Goal: Information Seeking & Learning: Learn about a topic

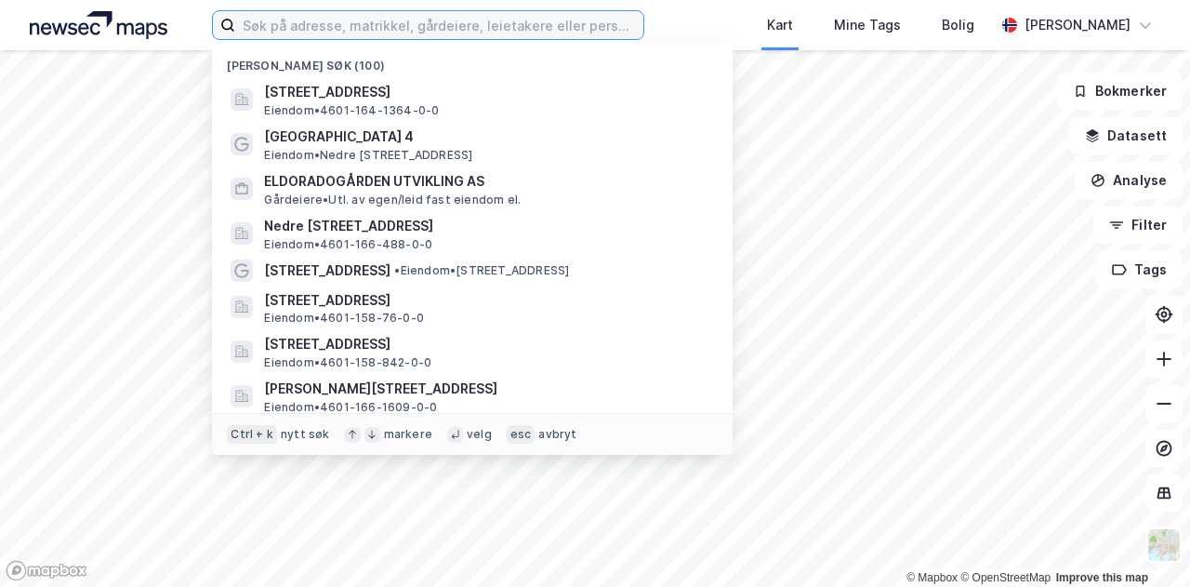
click at [294, 21] on input at bounding box center [439, 25] width 408 height 28
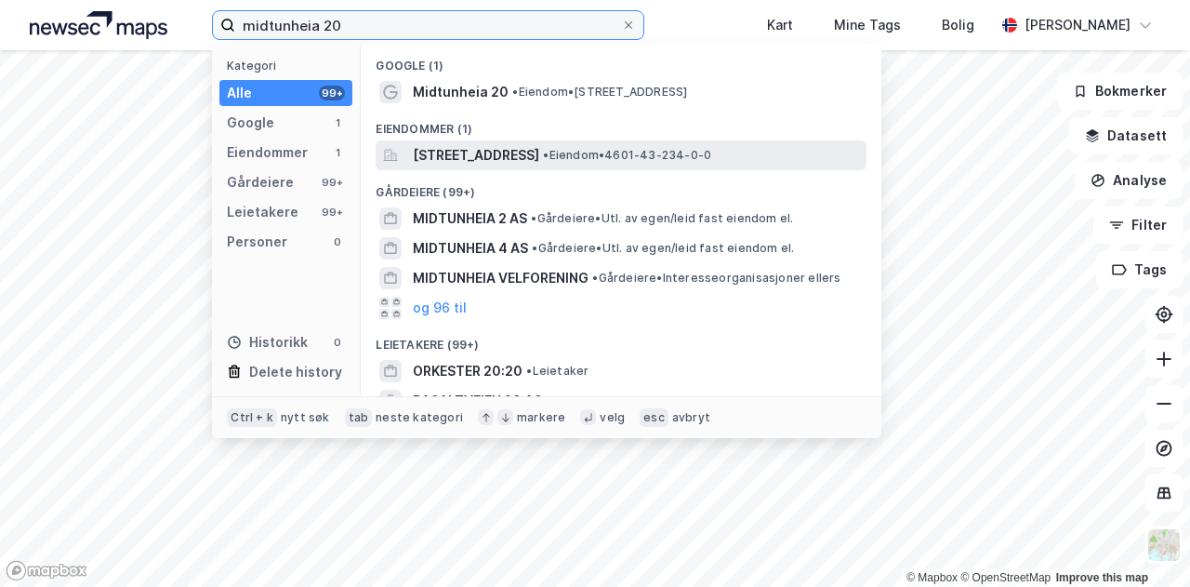
type input "midtunheia 20"
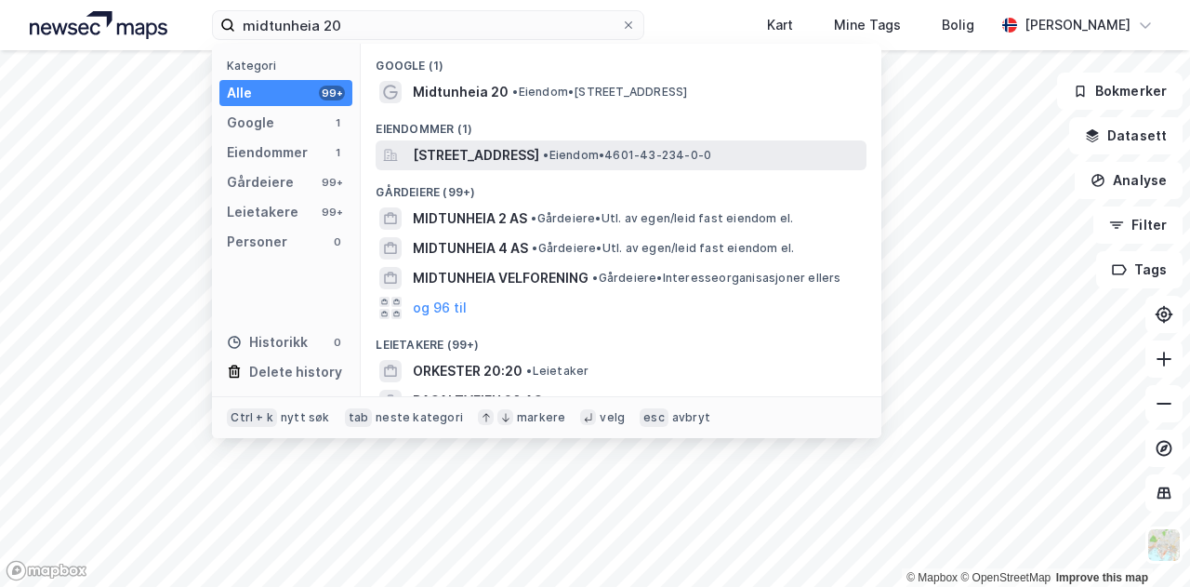
click at [539, 144] on span "Midtunheia 20, 5224, NESTTUN, BERGEN" at bounding box center [476, 155] width 126 height 22
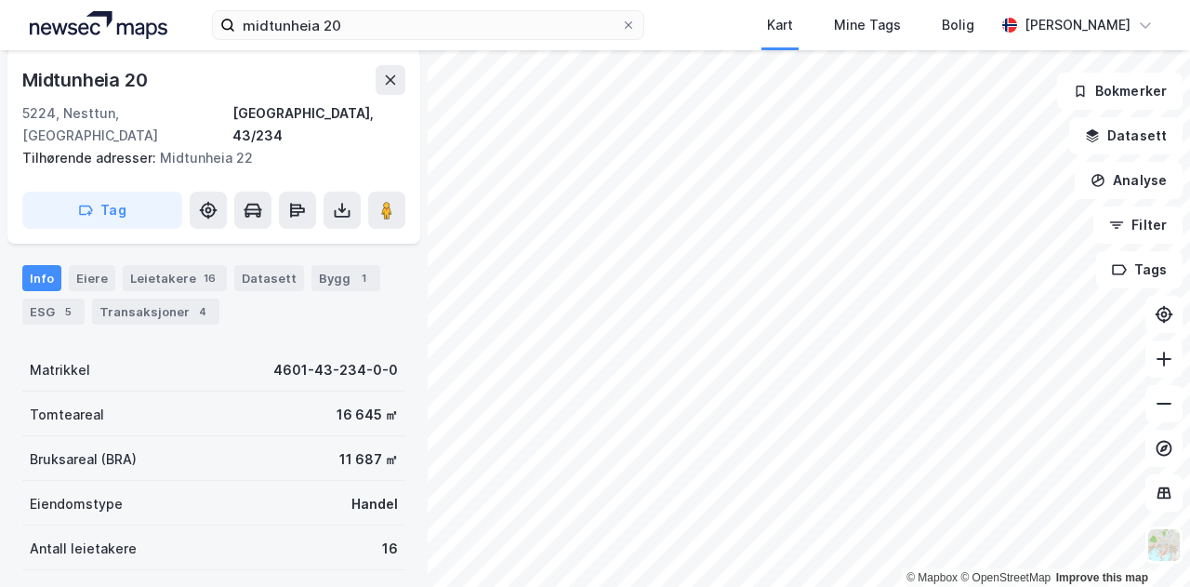
scroll to position [167, 0]
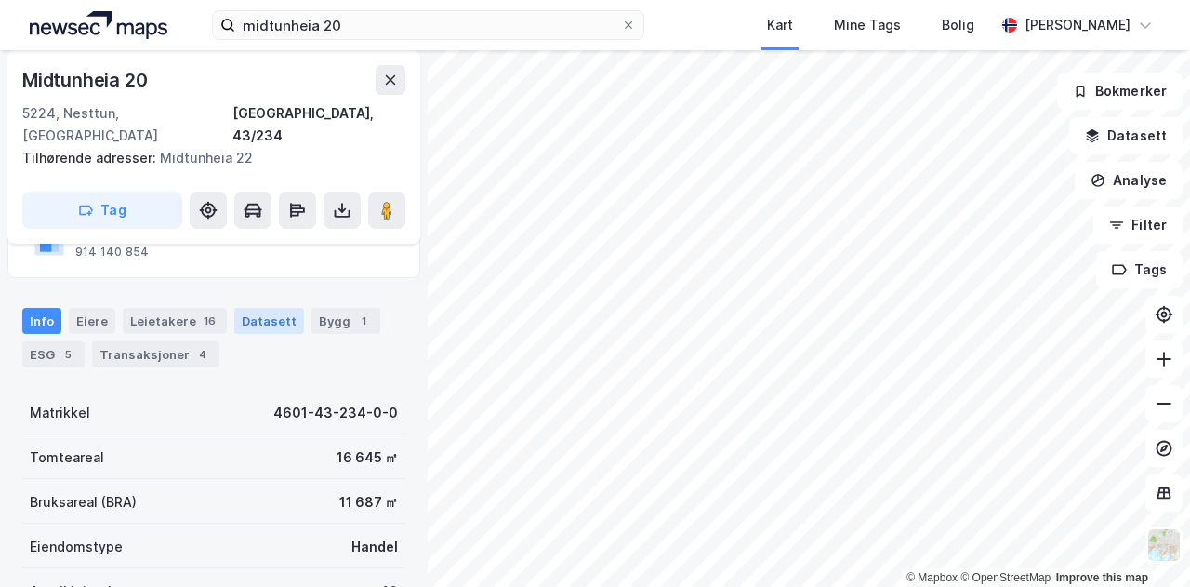
click at [257, 308] on div "Datasett" at bounding box center [269, 321] width 70 height 26
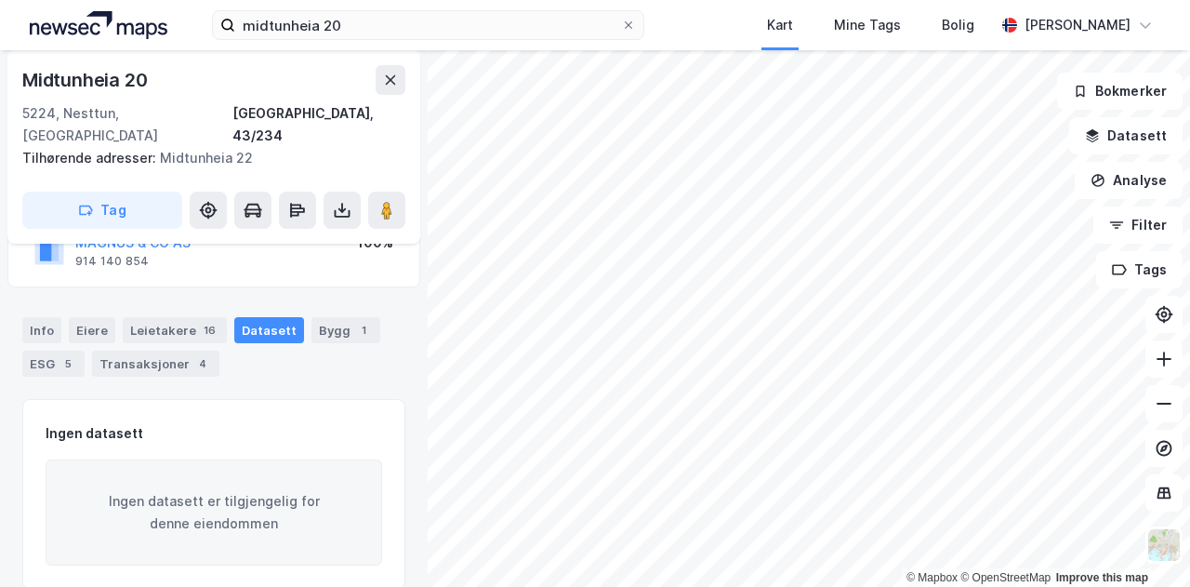
click at [350, 295] on div "Info Eiere Leietakere 16 Datasett Bygg 1 ESG 5 Transaksjoner 4" at bounding box center [214, 339] width 428 height 89
click at [354, 321] on div "1" at bounding box center [363, 330] width 19 height 19
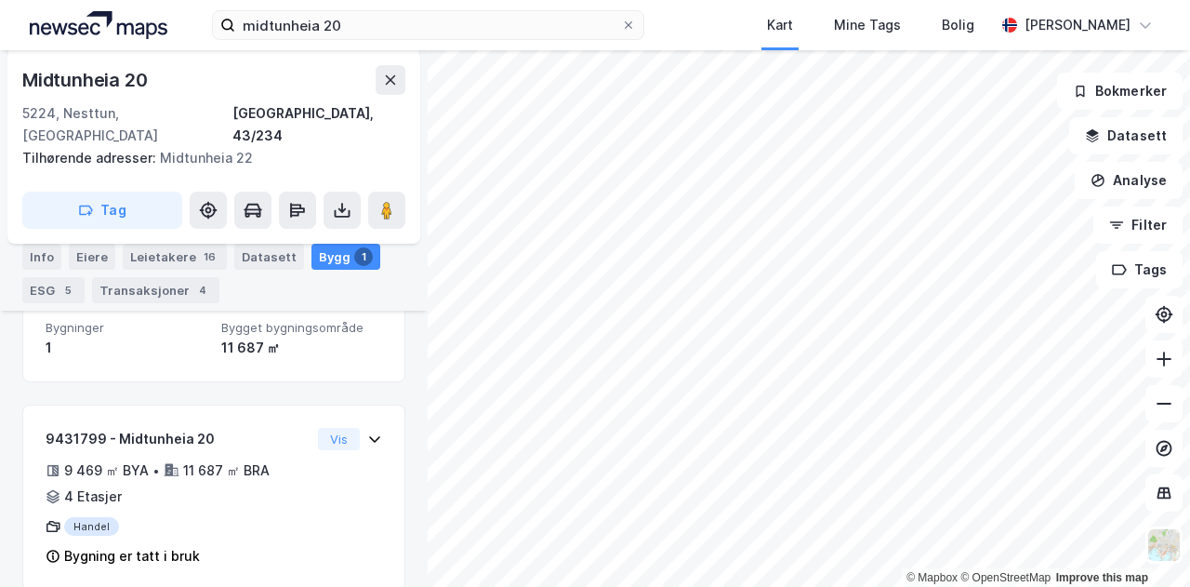
scroll to position [261, 0]
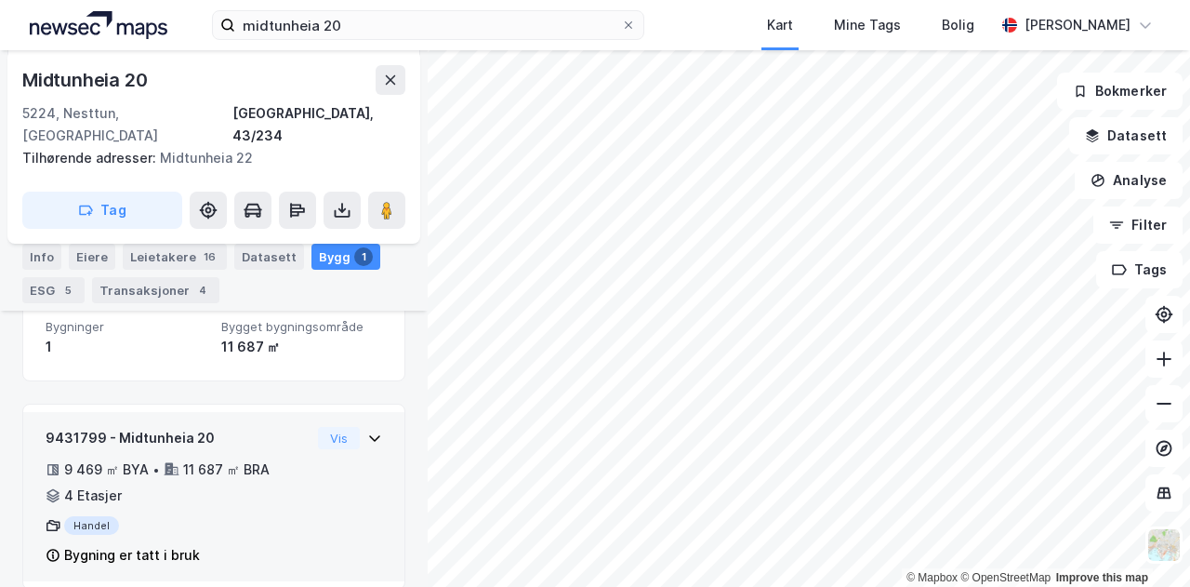
click at [367, 430] on icon at bounding box center [374, 437] width 15 height 15
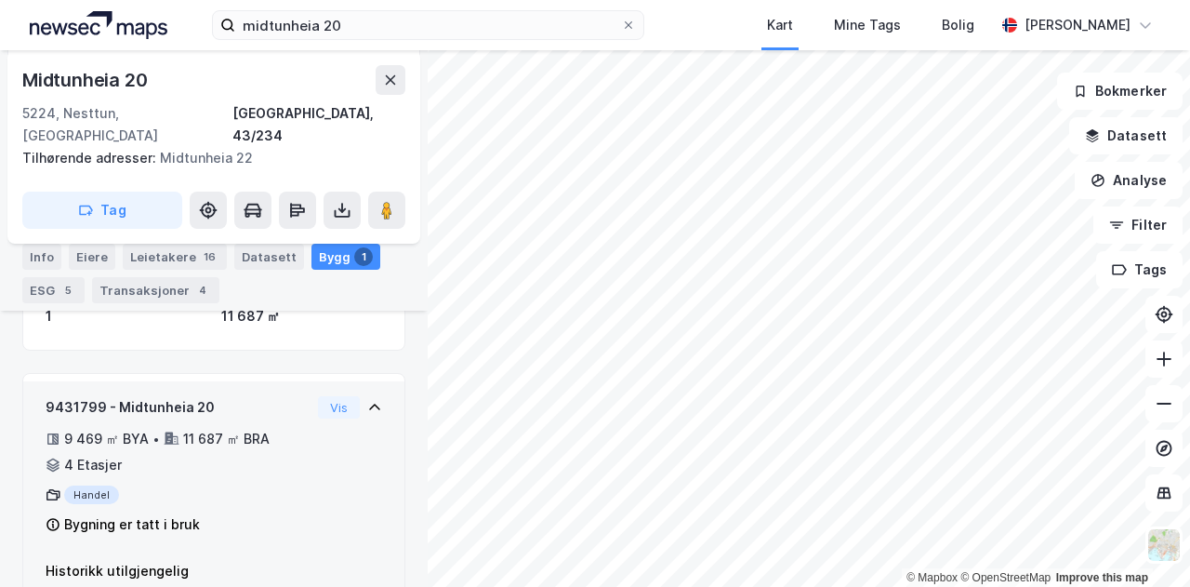
scroll to position [315, 0]
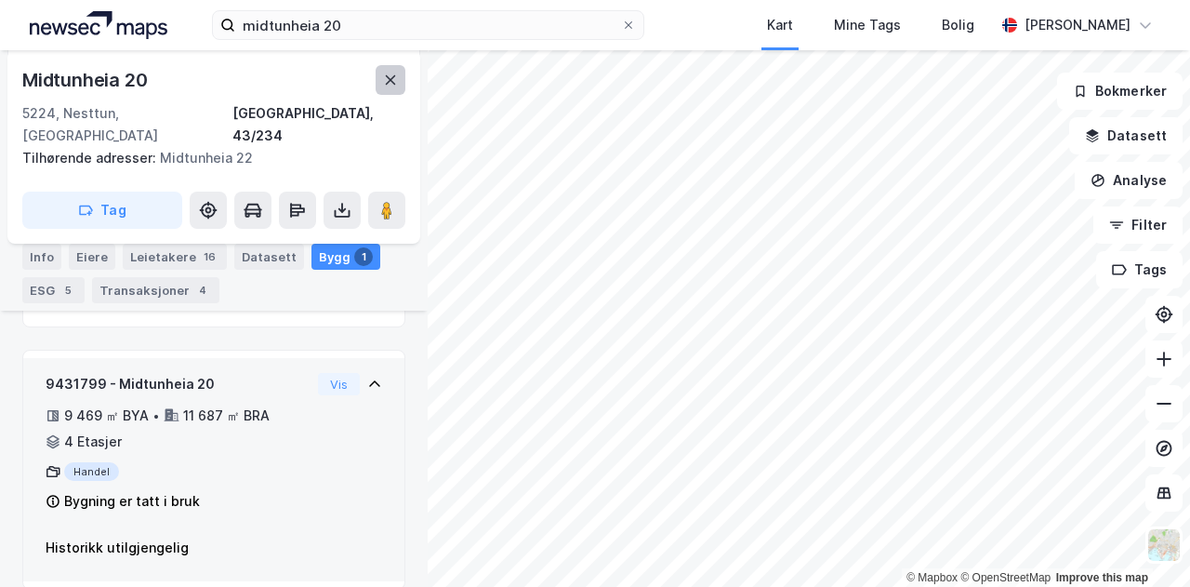
click at [389, 84] on icon at bounding box center [390, 80] width 15 height 15
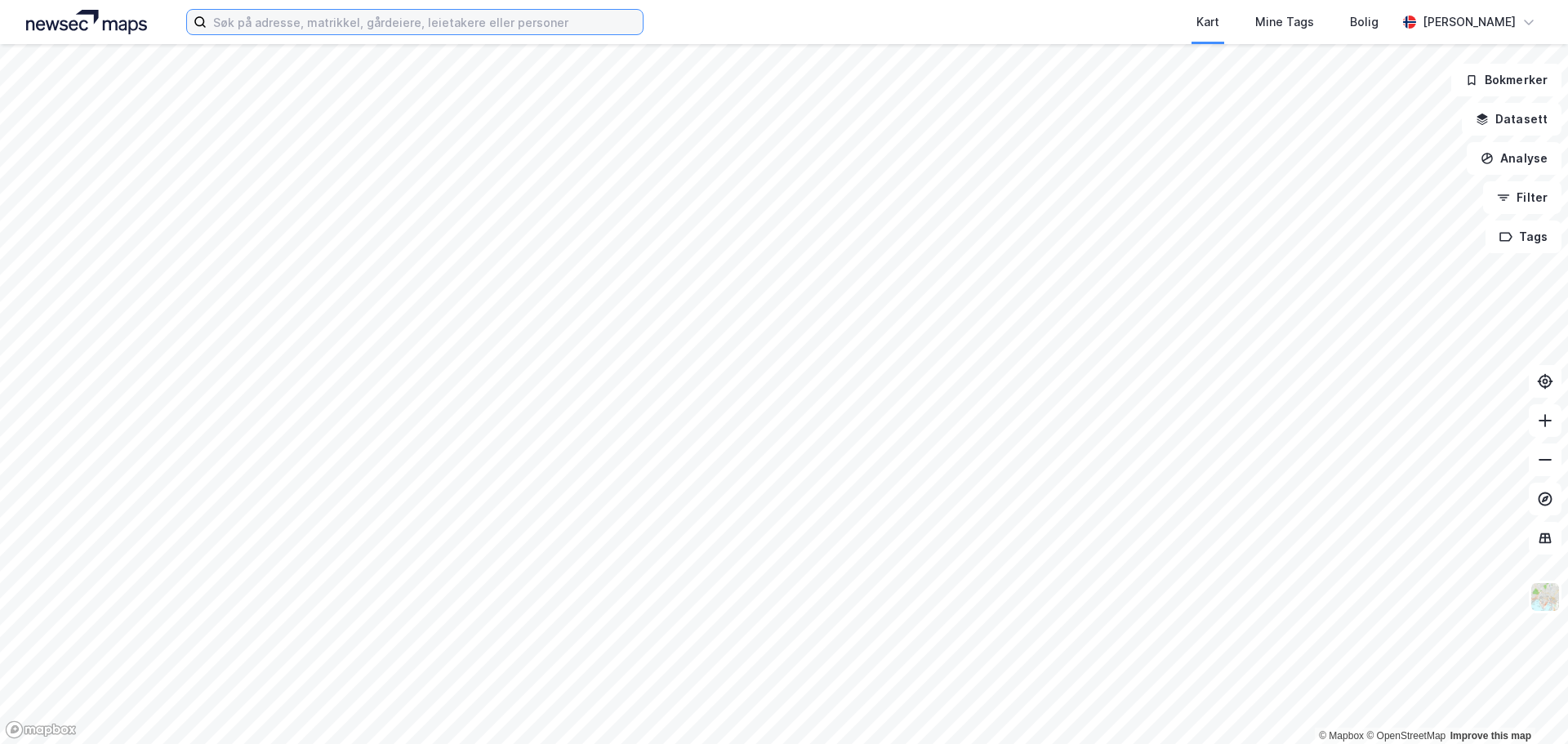
click at [564, 24] on input at bounding box center [424, 22] width 436 height 25
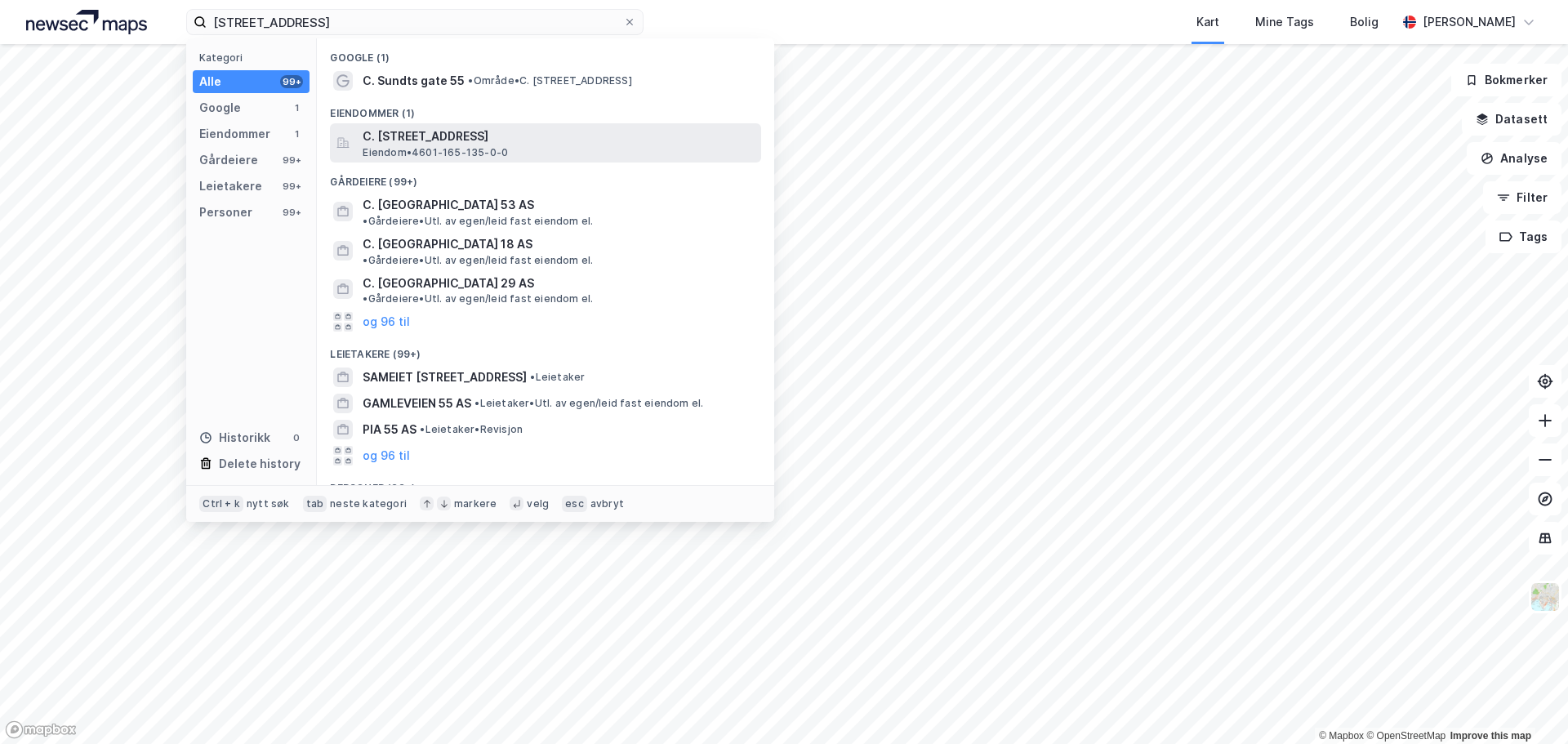
click at [538, 138] on span "C. [STREET_ADDRESS]" at bounding box center [559, 136] width 392 height 19
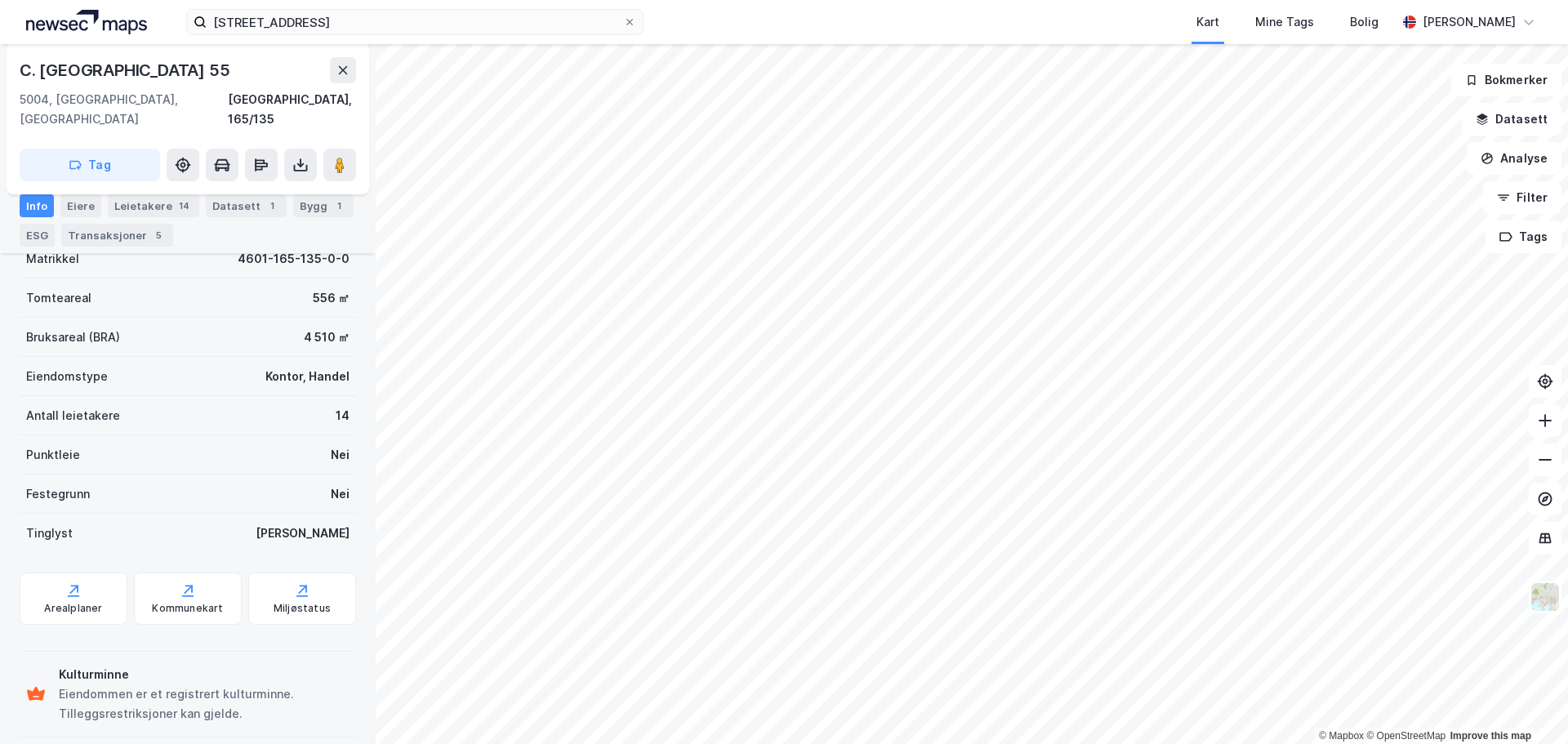
scroll to position [106, 0]
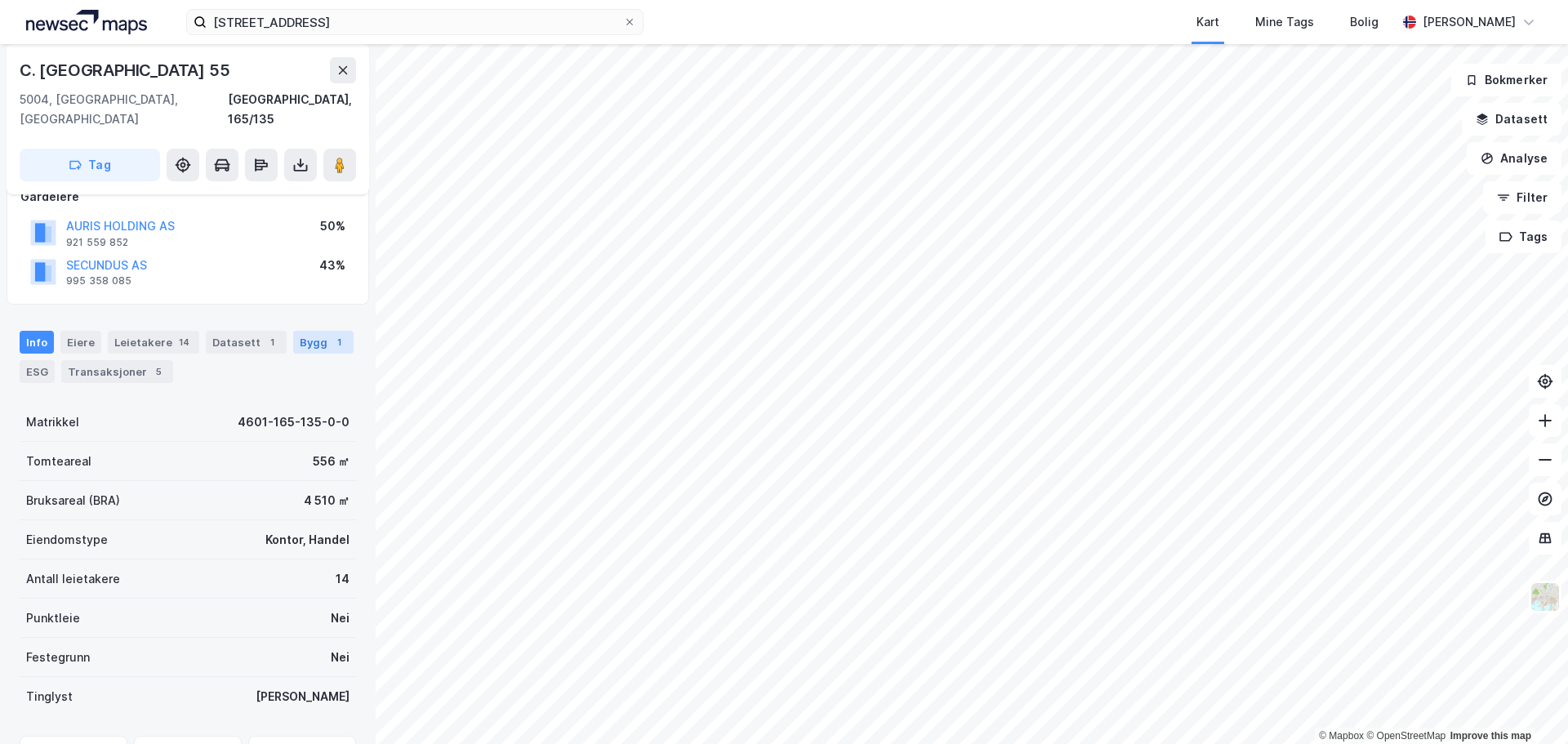
click at [301, 330] on div "Bygg 1" at bounding box center [323, 342] width 61 height 23
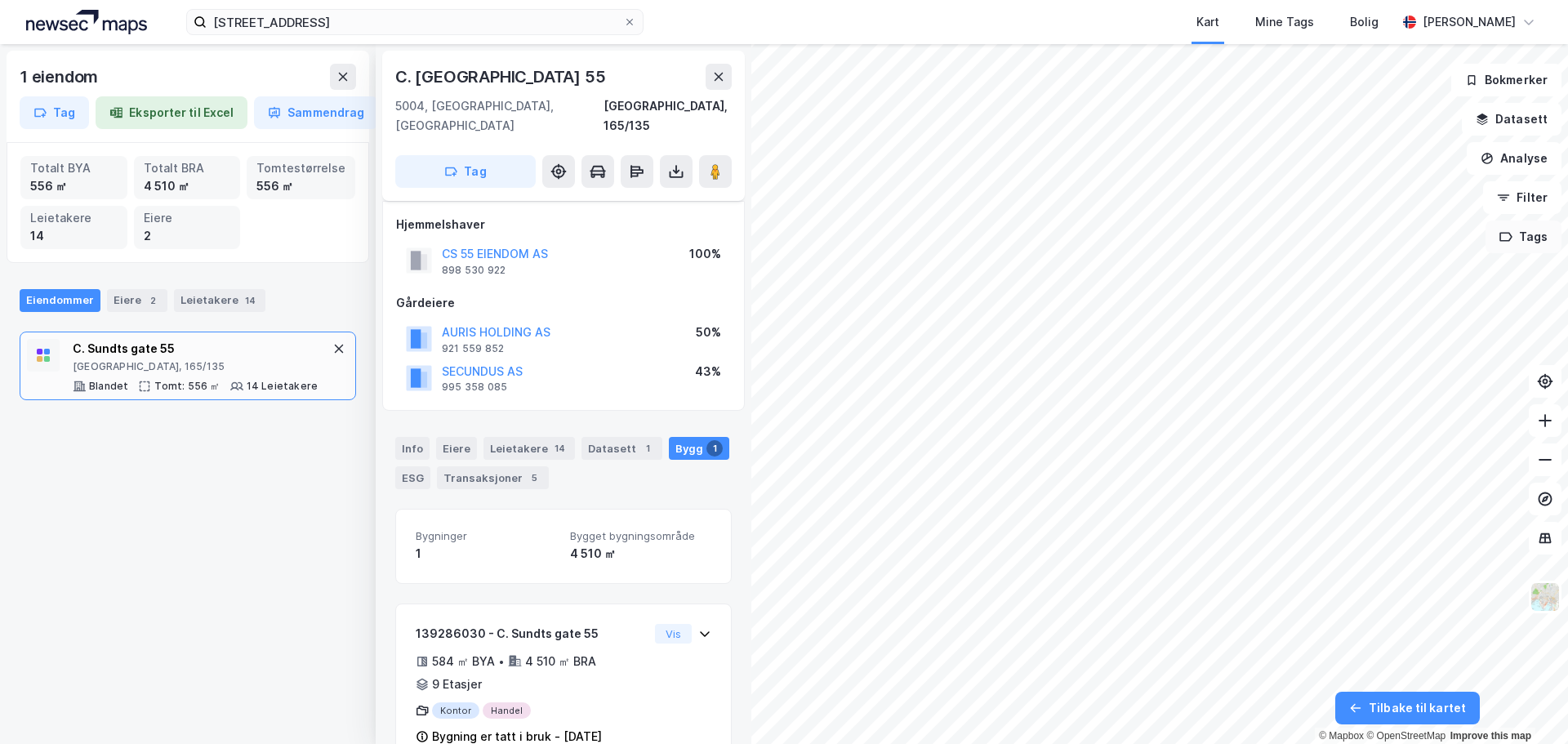
scroll to position [23, 0]
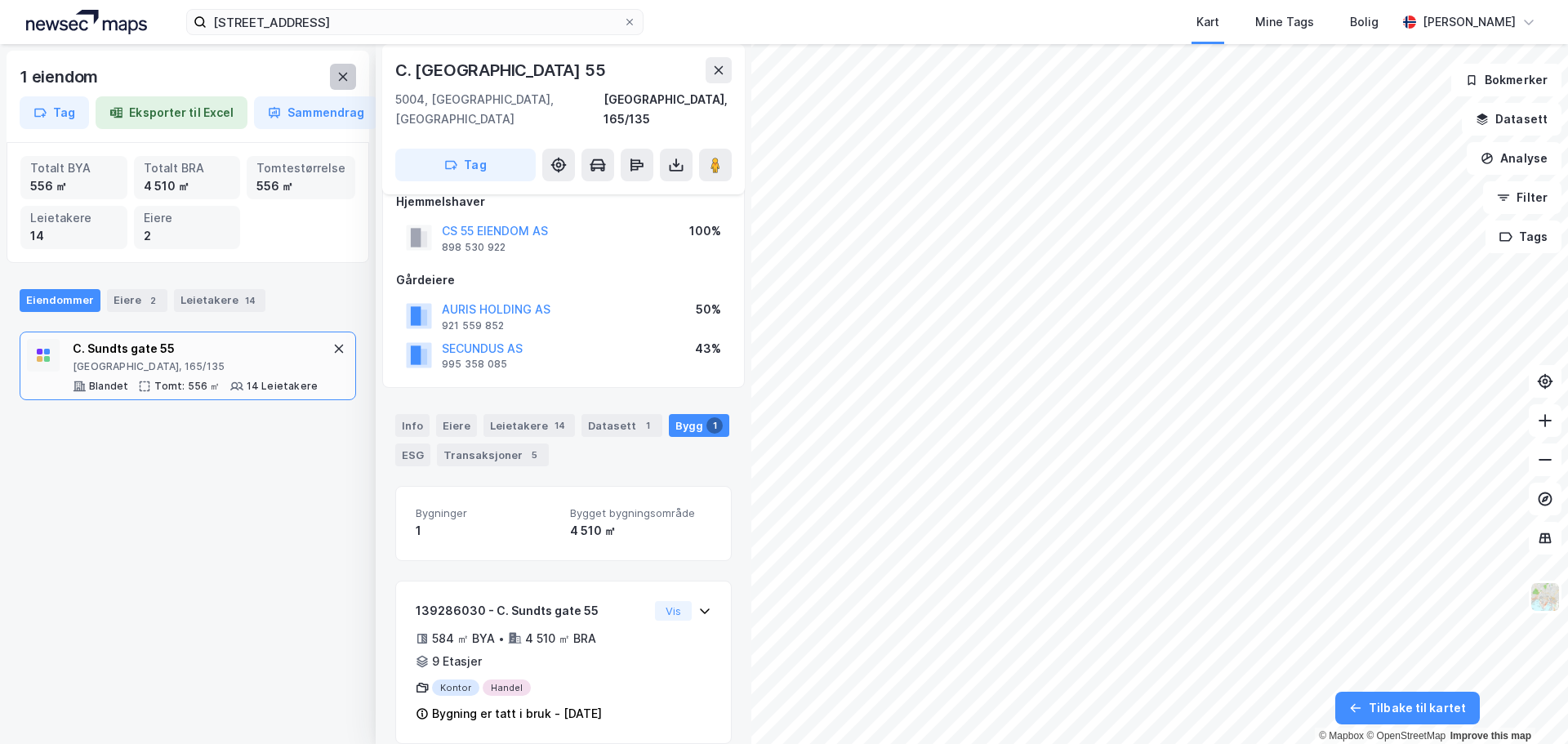
click at [342, 76] on icon at bounding box center [343, 76] width 9 height 8
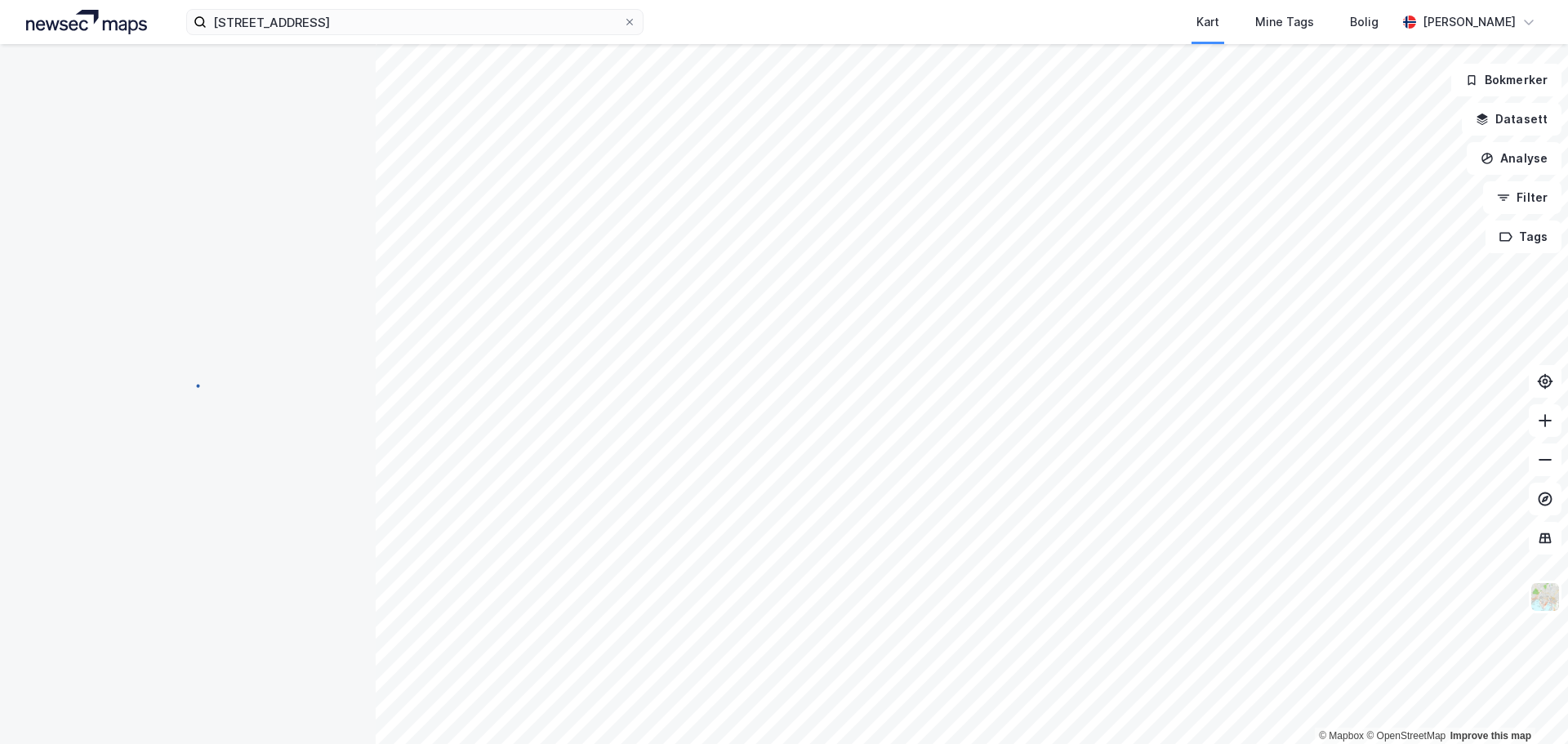
scroll to position [23, 0]
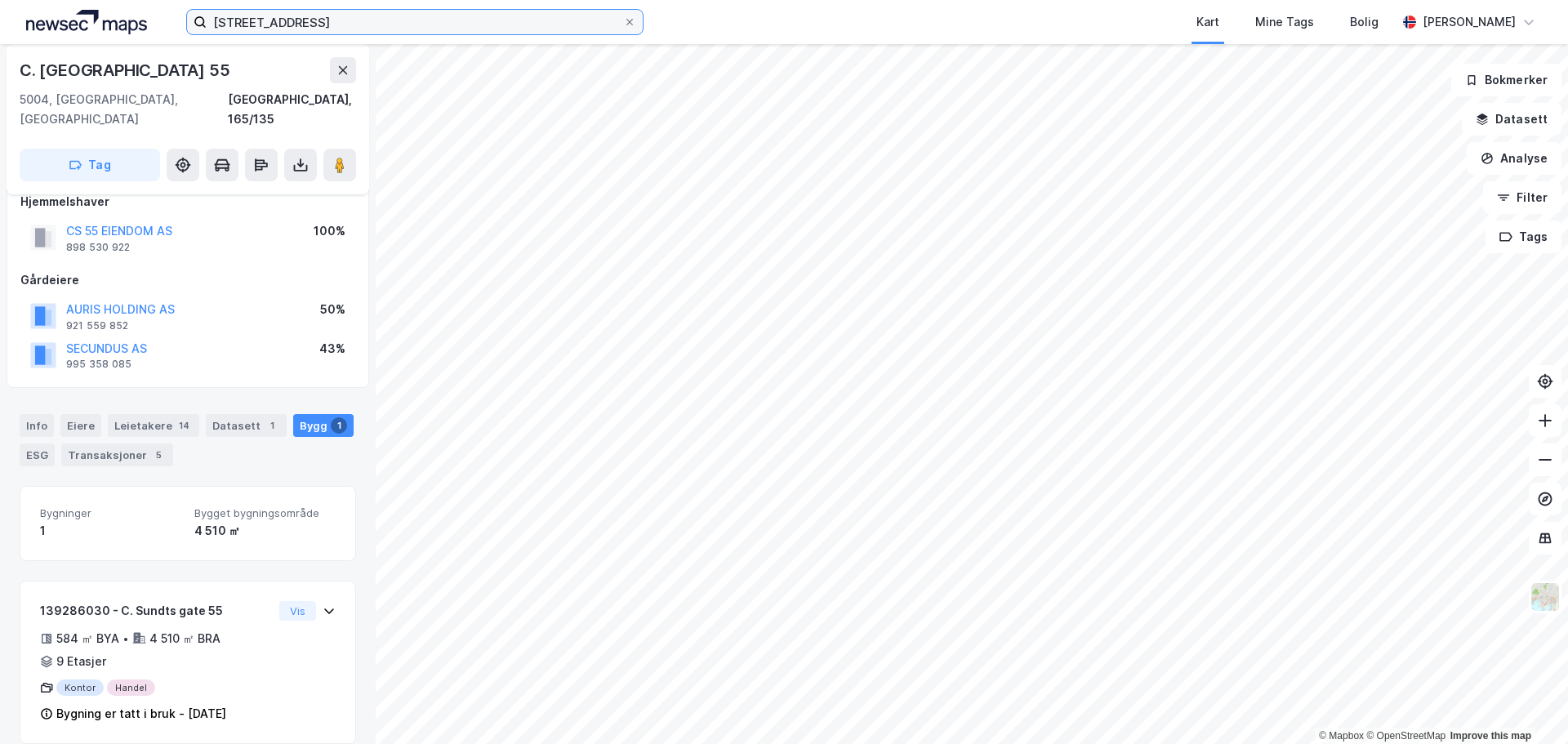
click at [349, 31] on input "[STREET_ADDRESS]" at bounding box center [415, 22] width 416 height 25
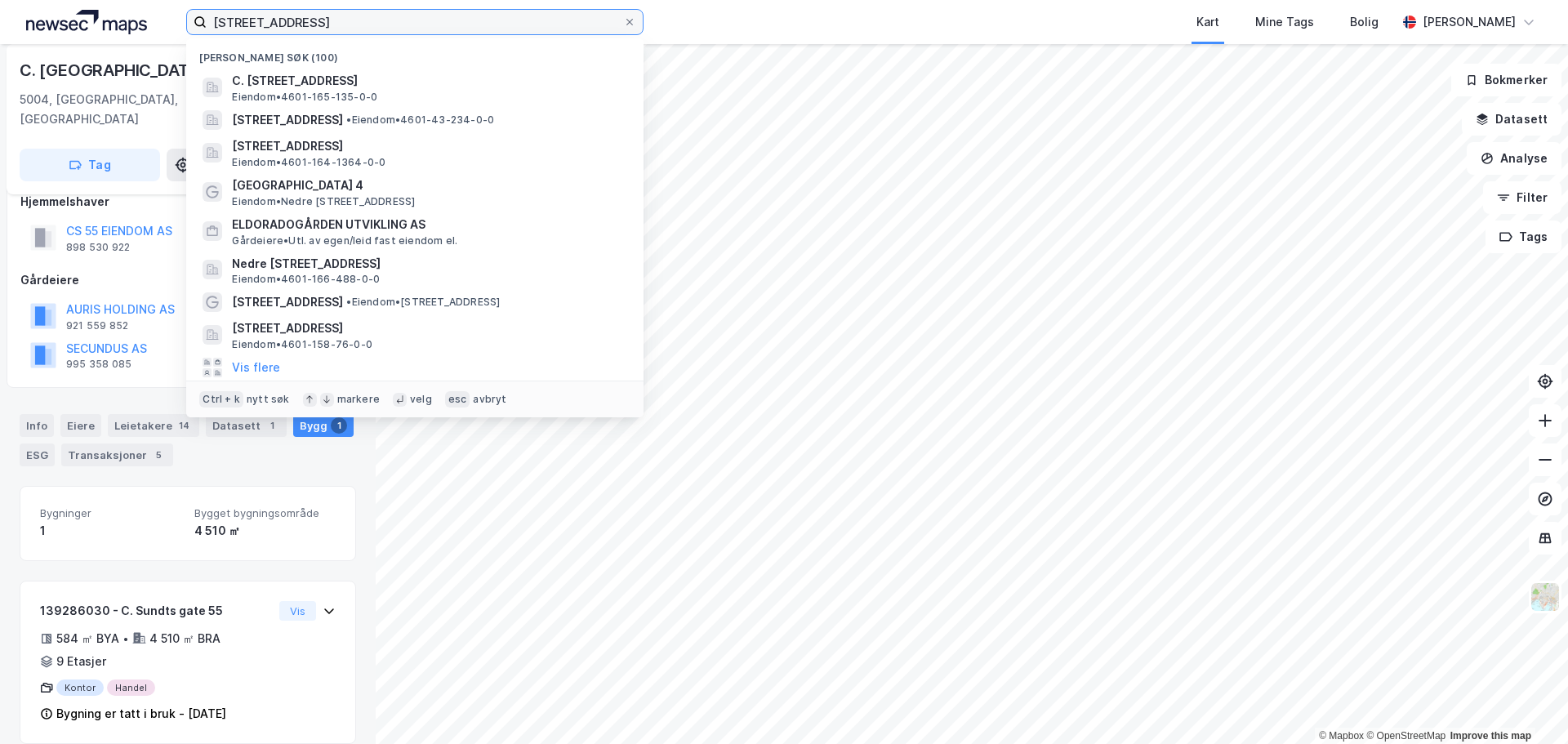
click at [349, 31] on input "[STREET_ADDRESS]" at bounding box center [415, 22] width 416 height 25
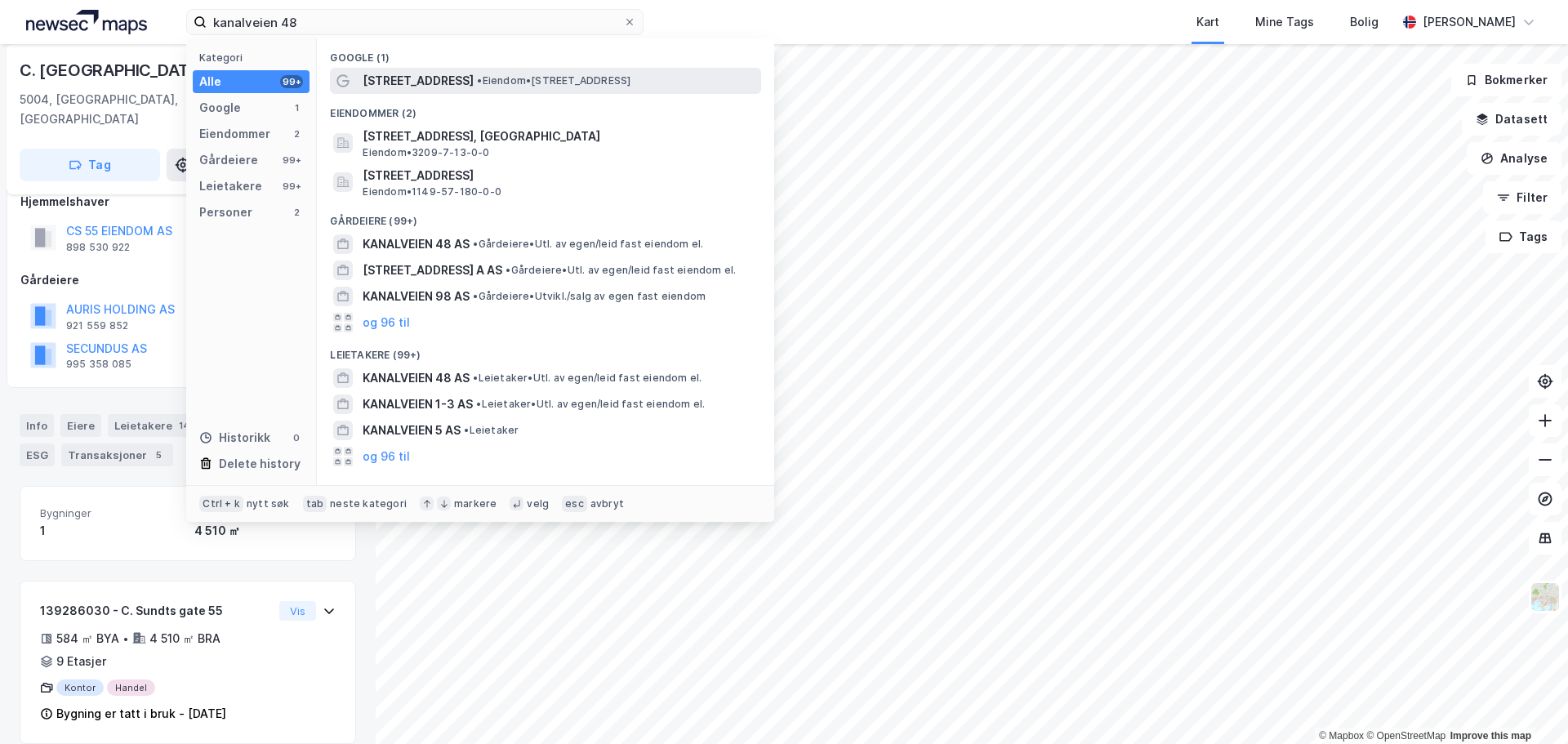
click at [481, 83] on span "• Eiendom • [STREET_ADDRESS]" at bounding box center [553, 81] width 154 height 13
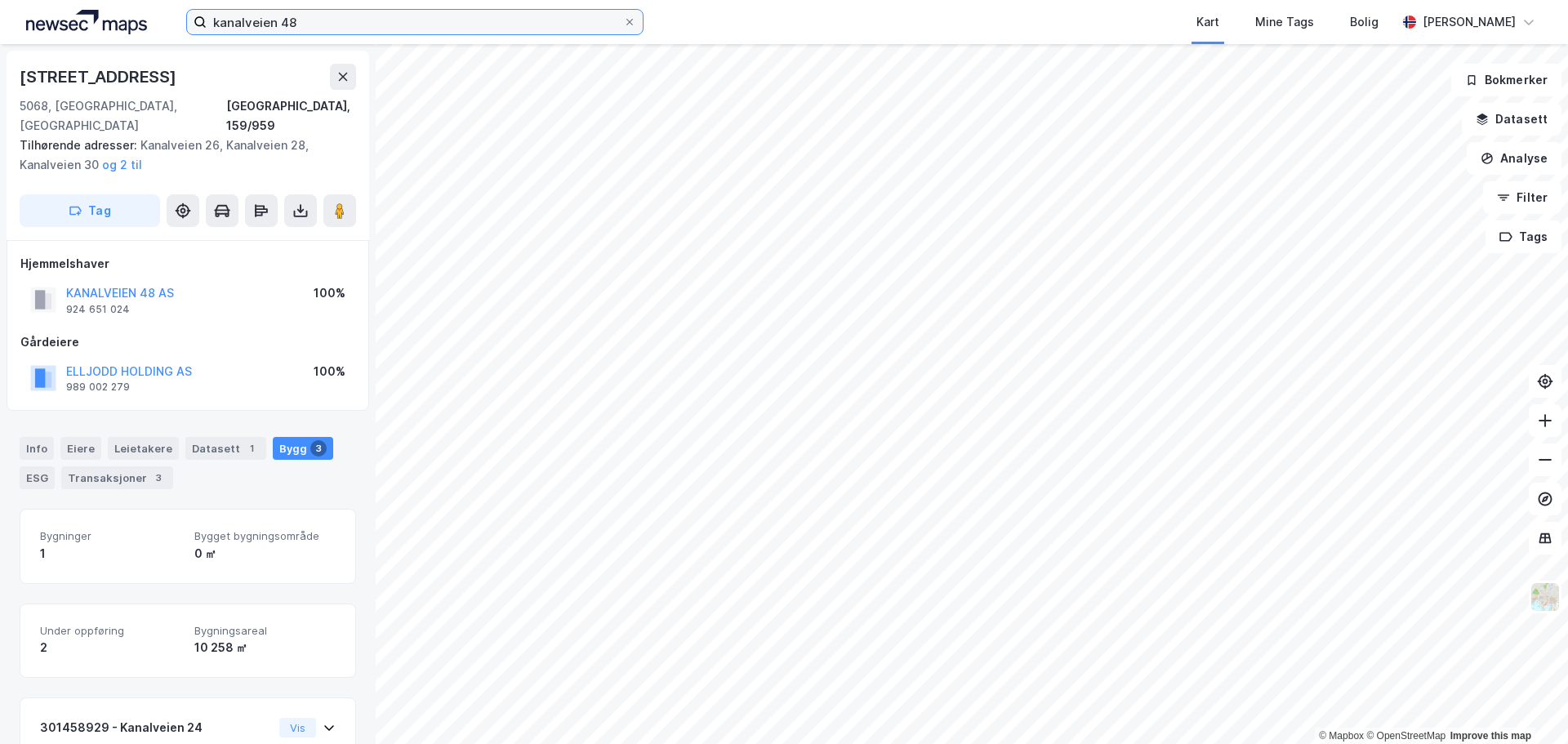
click at [510, 29] on input "kanalveien 48" at bounding box center [415, 22] width 416 height 25
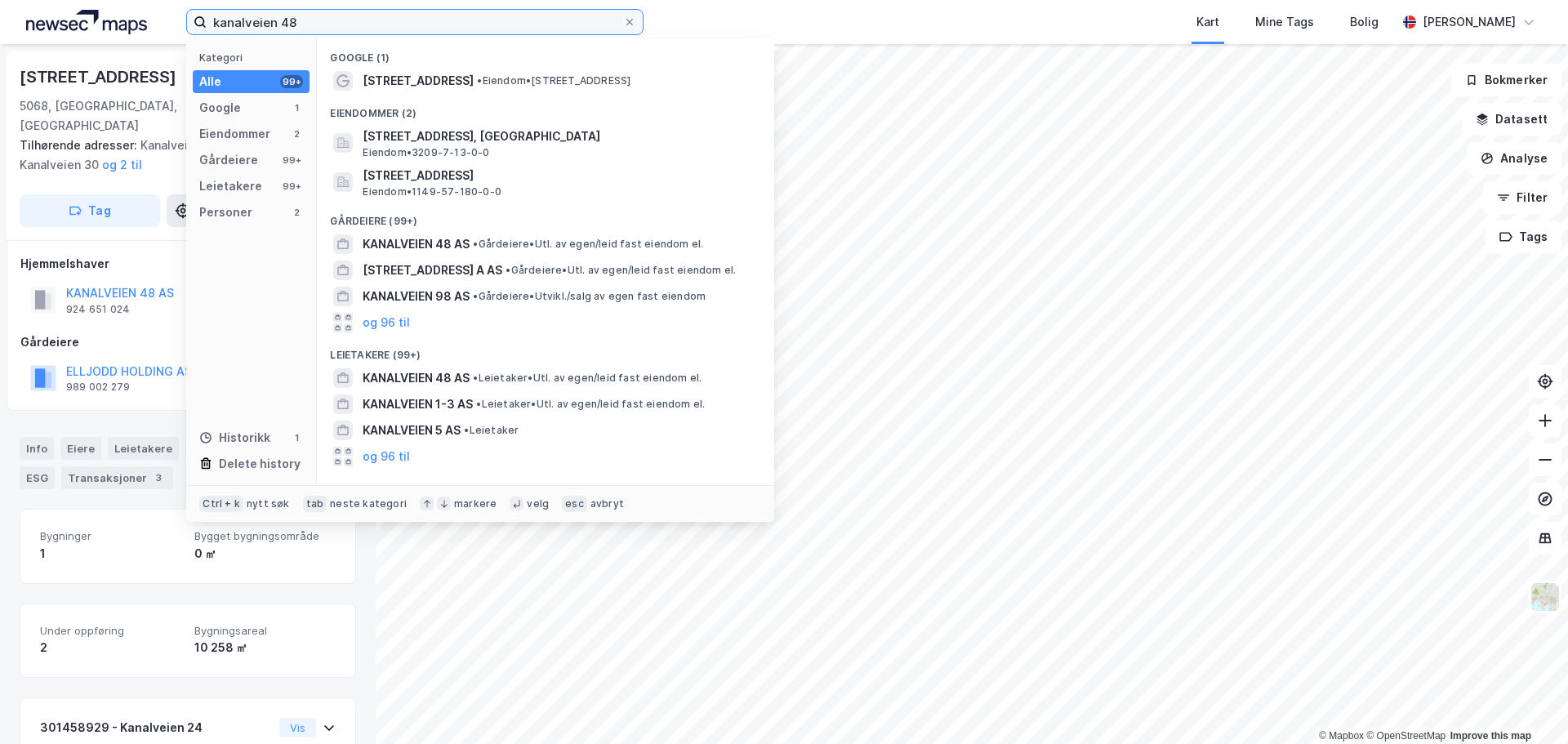
click at [510, 29] on input "kanalveien 48" at bounding box center [415, 22] width 416 height 25
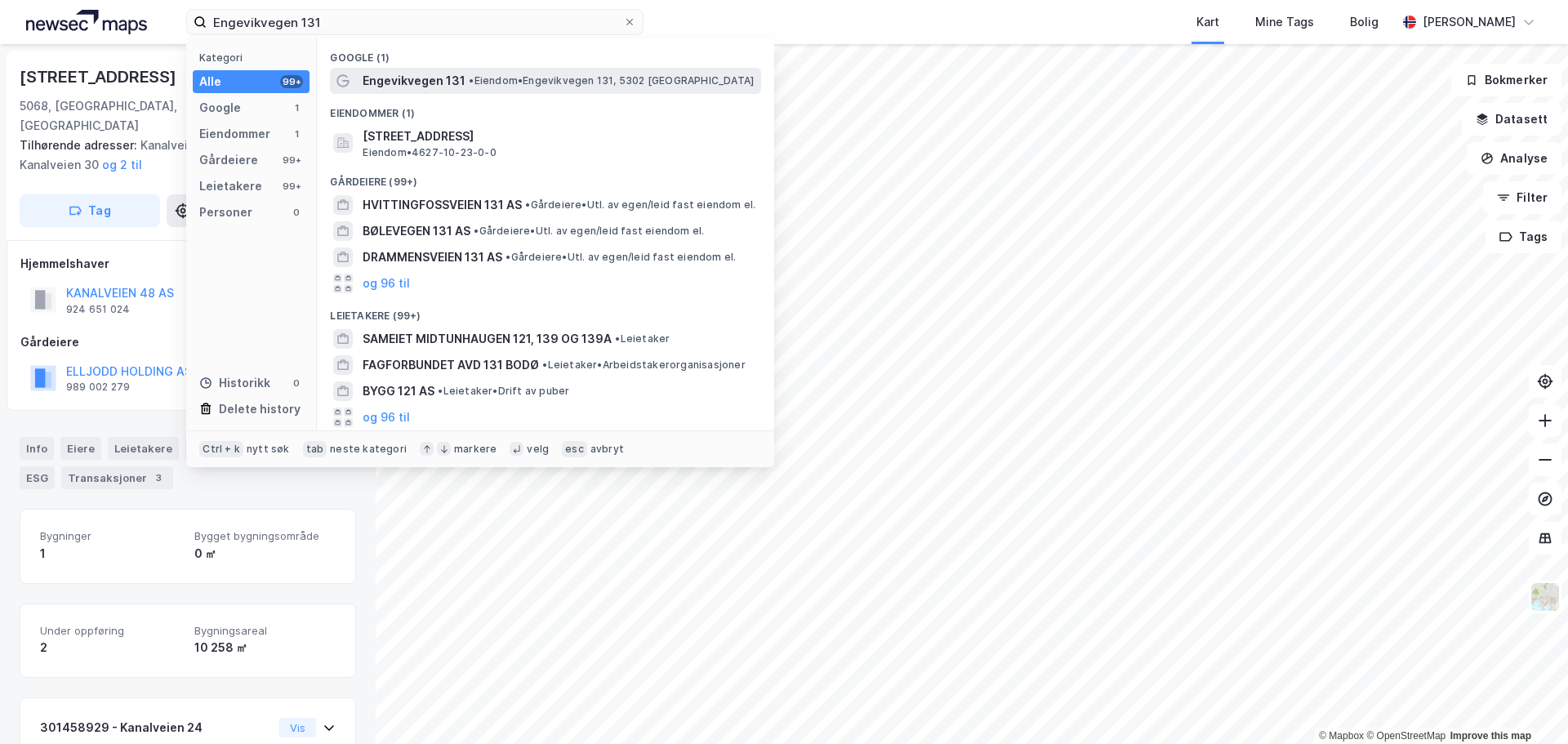
click at [550, 87] on span "• Eiendom • [STREET_ADDRESS]" at bounding box center [611, 81] width 285 height 13
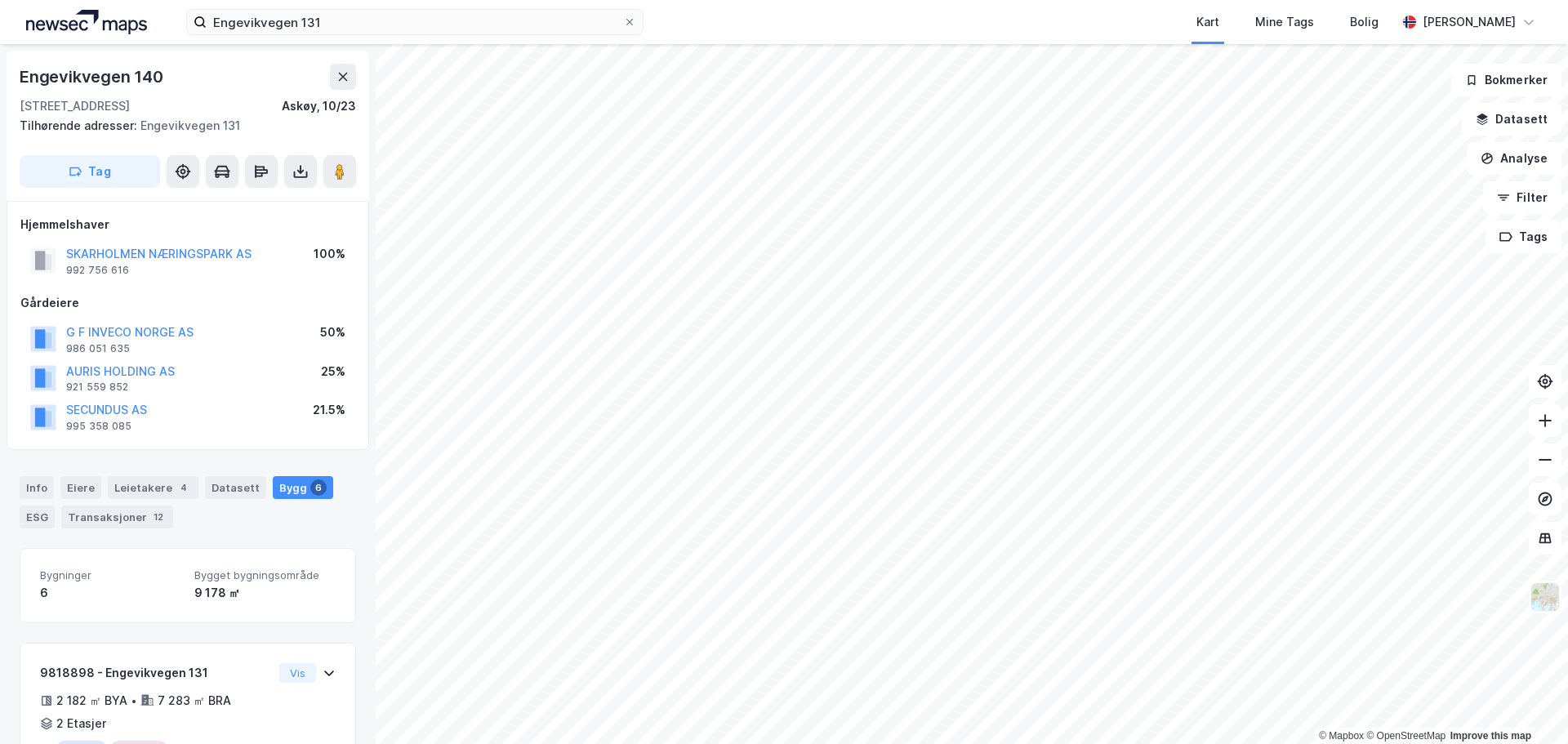
click at [440, 5] on div "Engevikvegen 131 Kart Mine Tags Bolig [PERSON_NAME]" at bounding box center [784, 22] width 1568 height 44
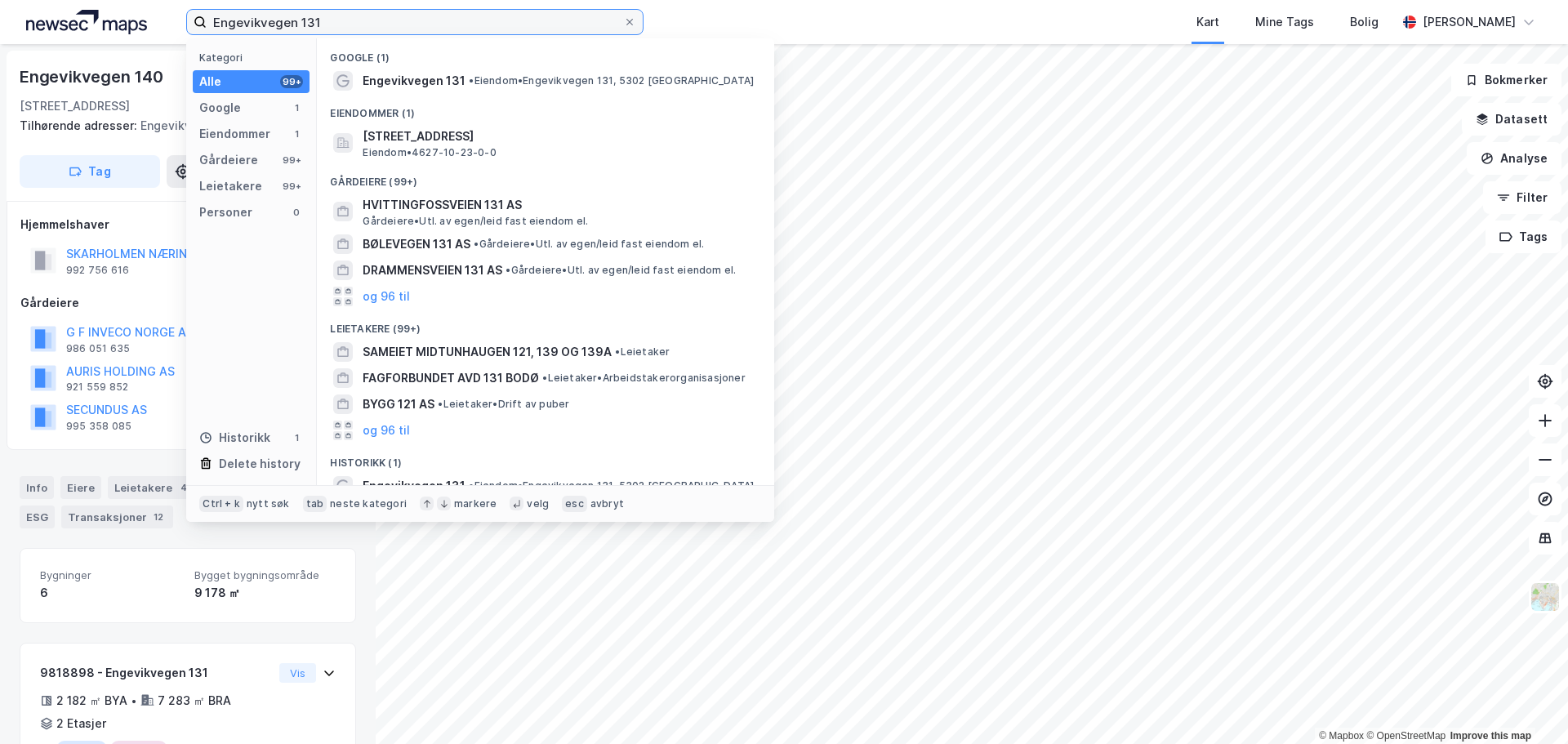
click at [441, 18] on input "Engevikvegen 131" at bounding box center [415, 22] width 416 height 25
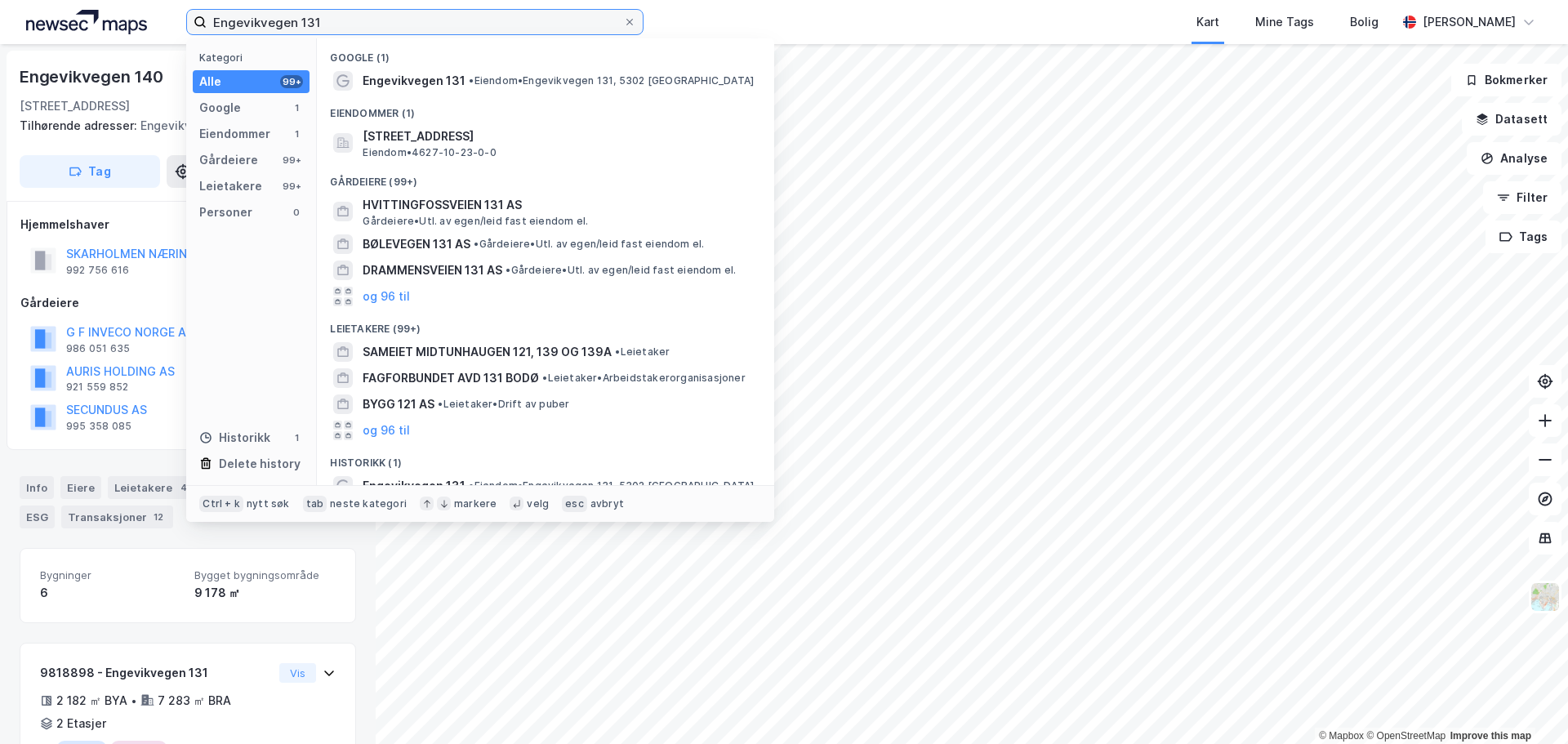
paste input "[PERSON_NAME] 5"
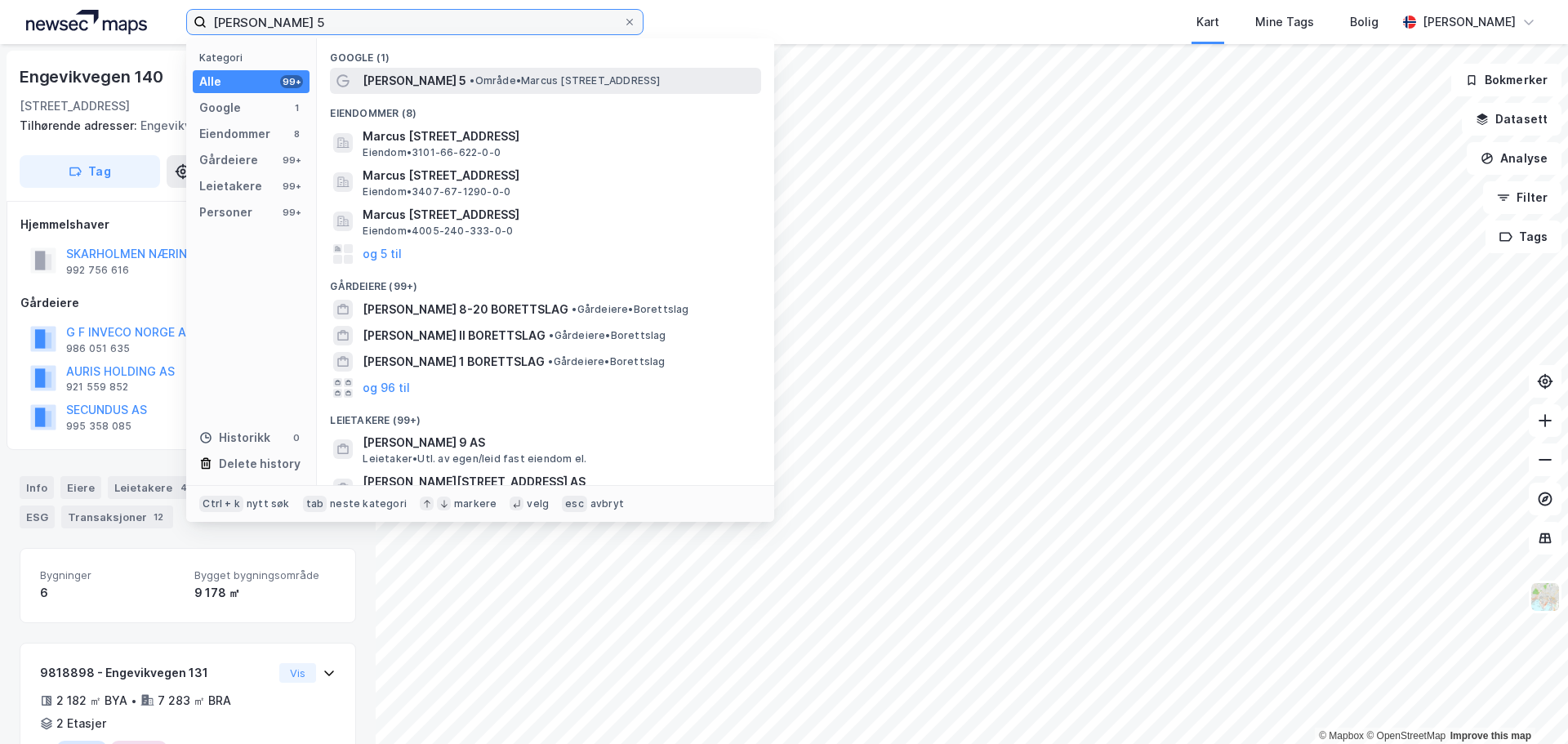
type input "[PERSON_NAME] 5"
click at [474, 82] on span "•" at bounding box center [473, 81] width 5 height 12
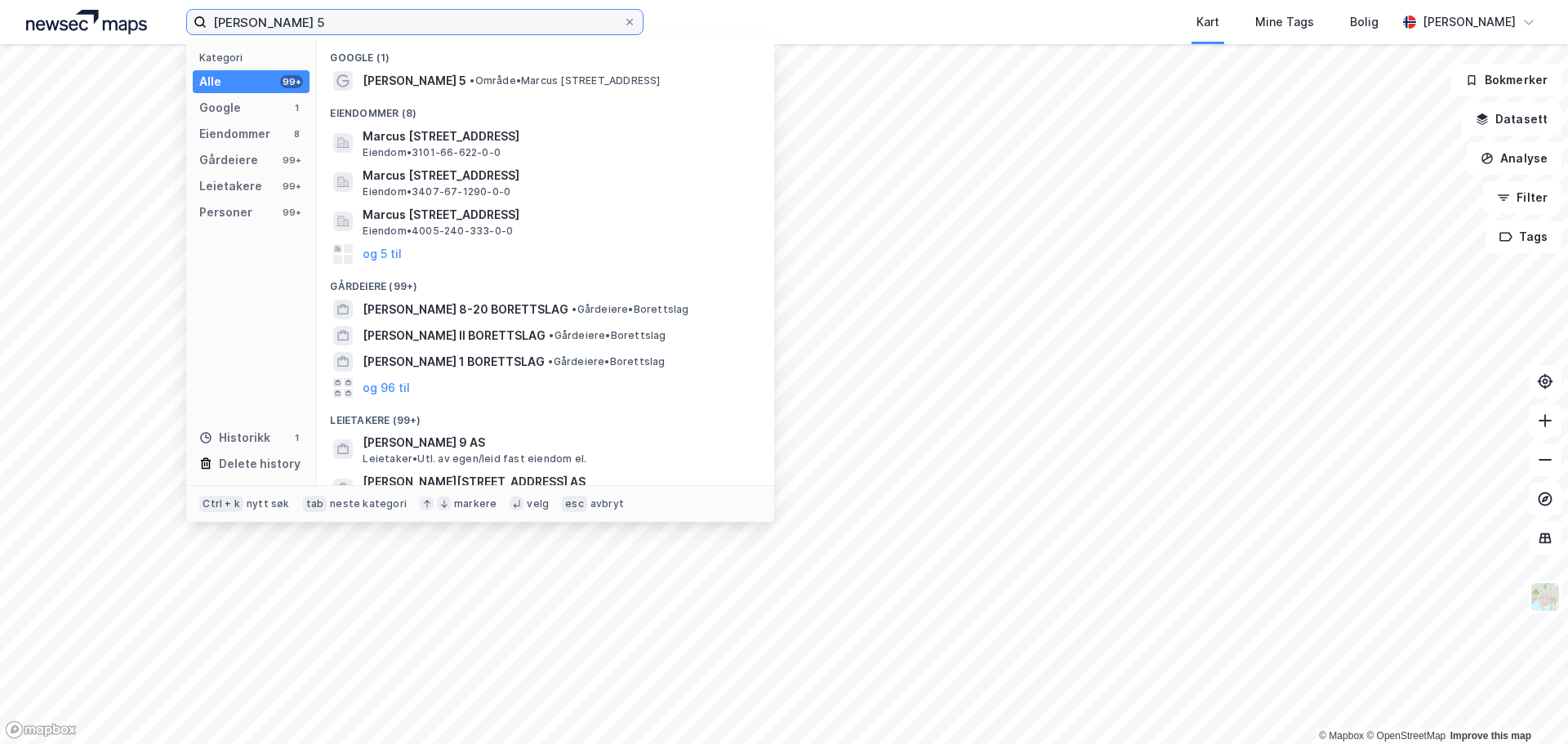
click at [387, 33] on input "[PERSON_NAME] 5" at bounding box center [415, 22] width 416 height 25
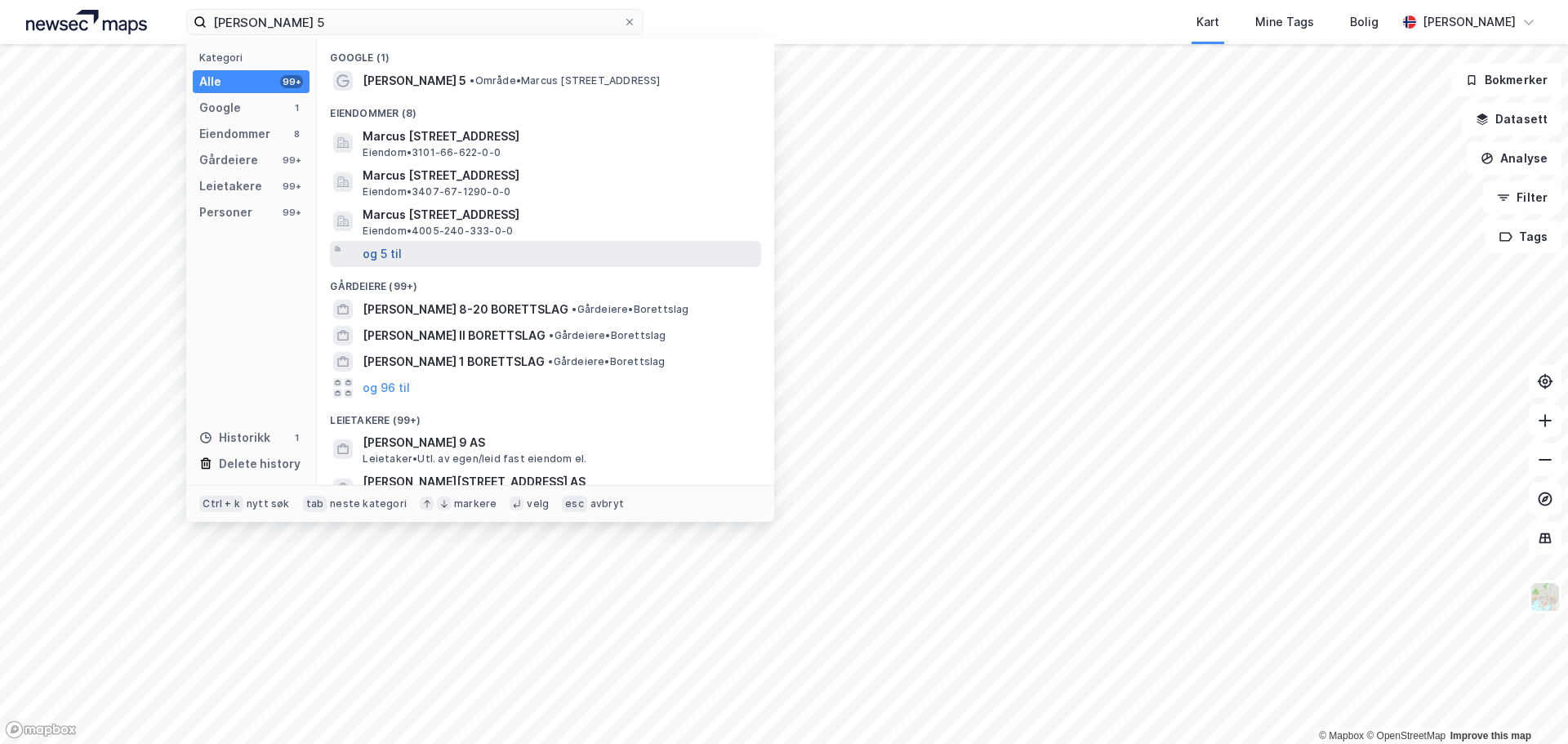
click at [380, 248] on button "og 5 til" at bounding box center [382, 254] width 40 height 19
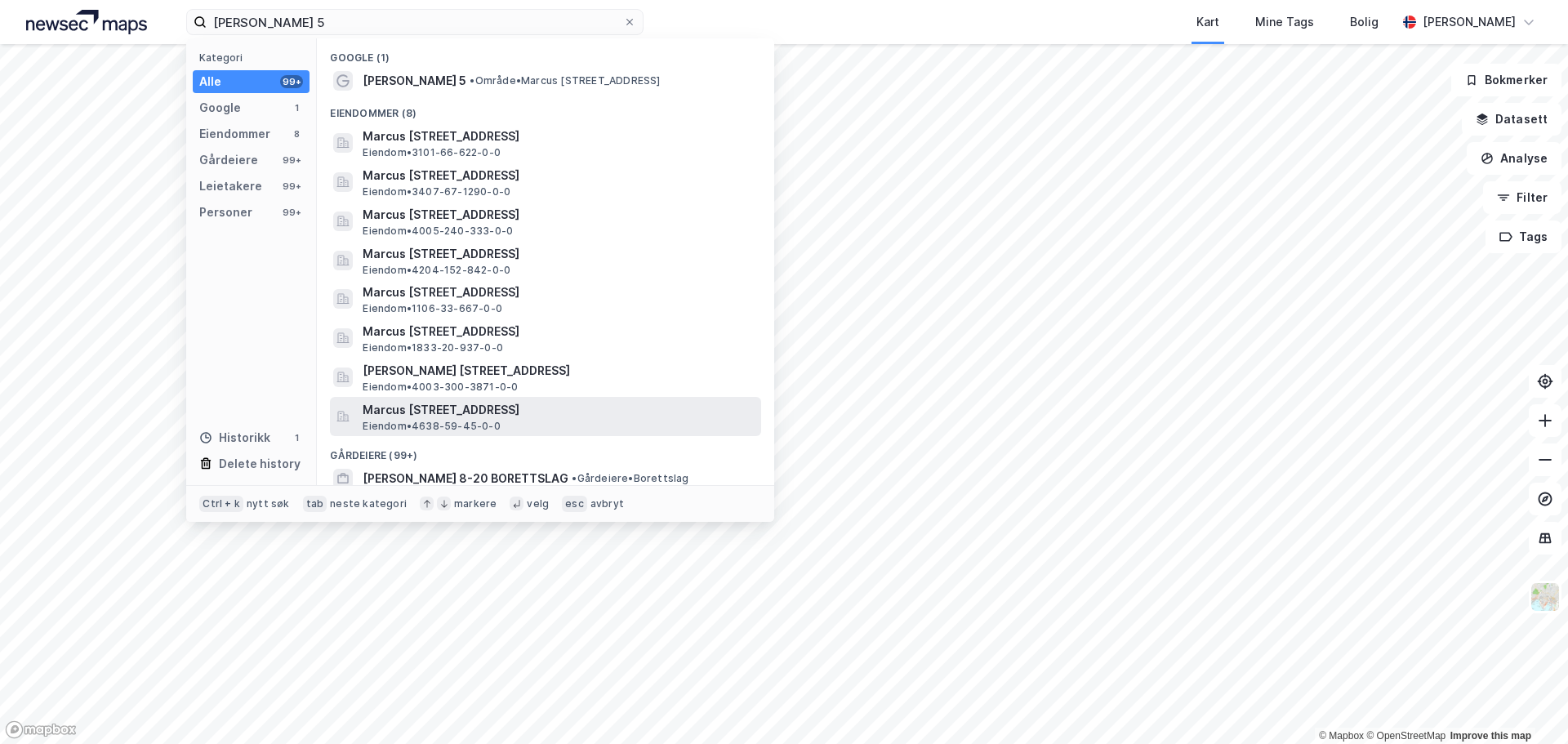
click at [495, 406] on span "Marcus [STREET_ADDRESS]" at bounding box center [559, 409] width 392 height 19
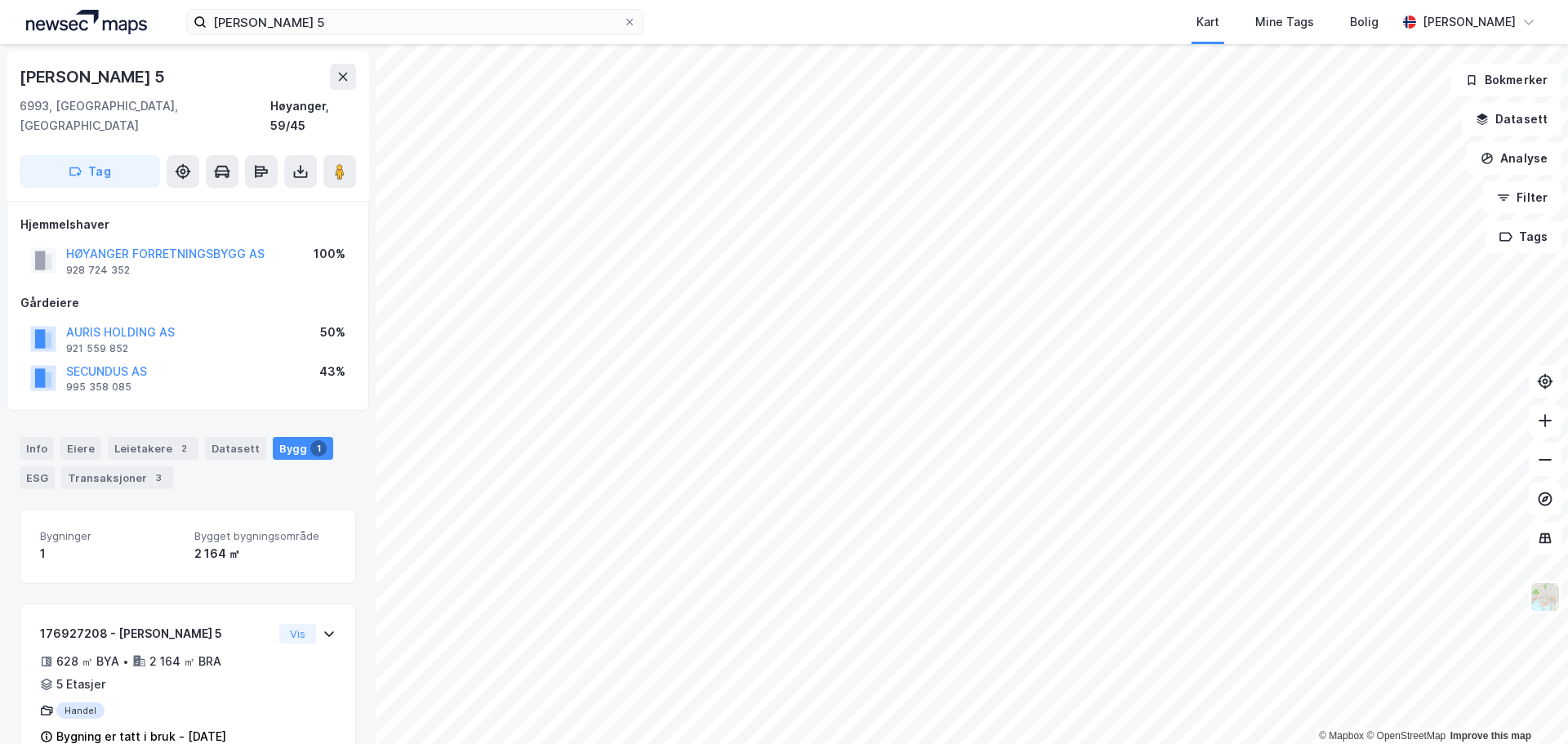
scroll to position [1, 0]
